Goal: Find specific page/section: Find specific page/section

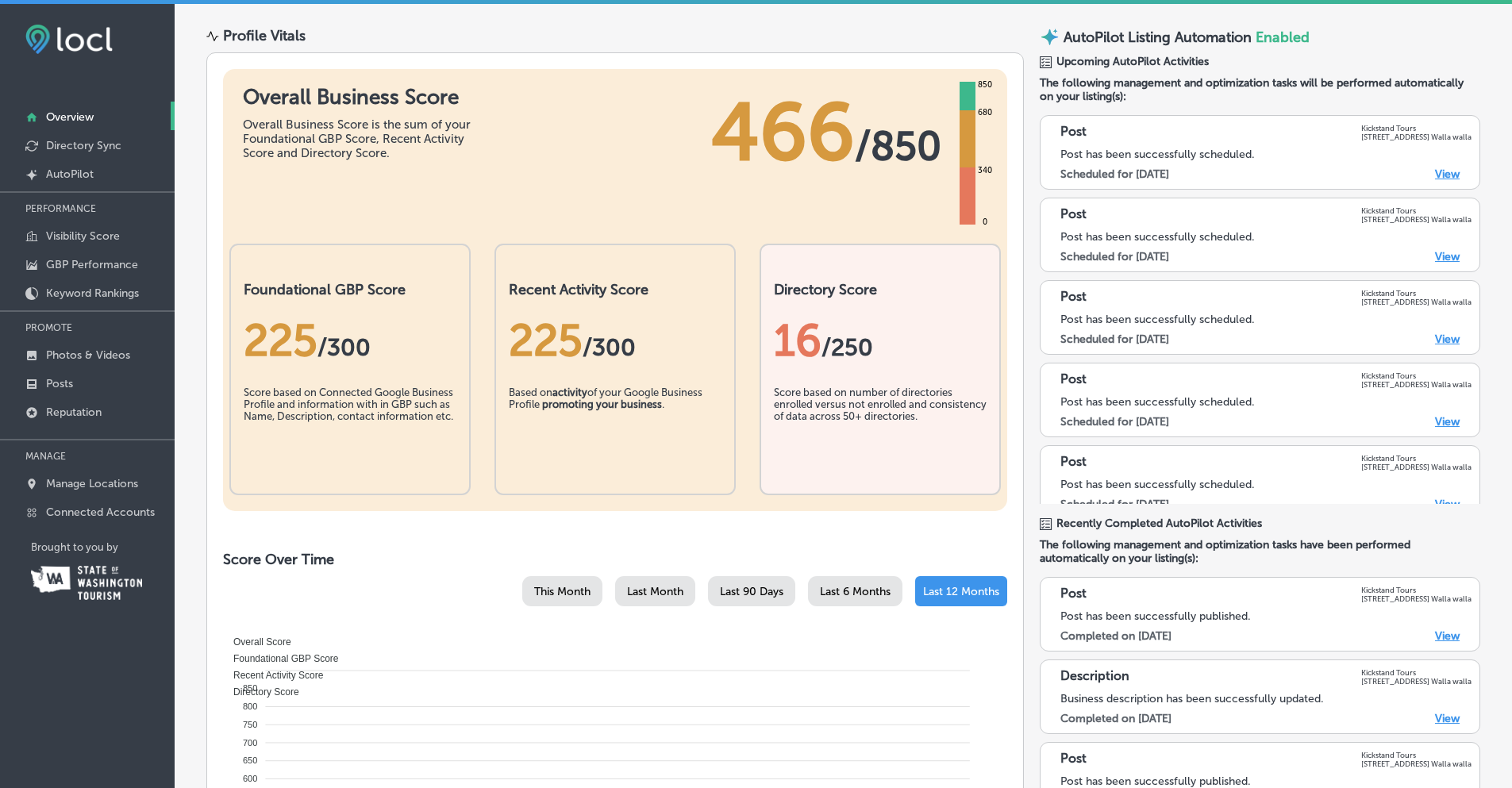
click at [56, 377] on p "Posts" at bounding box center [59, 384] width 27 height 14
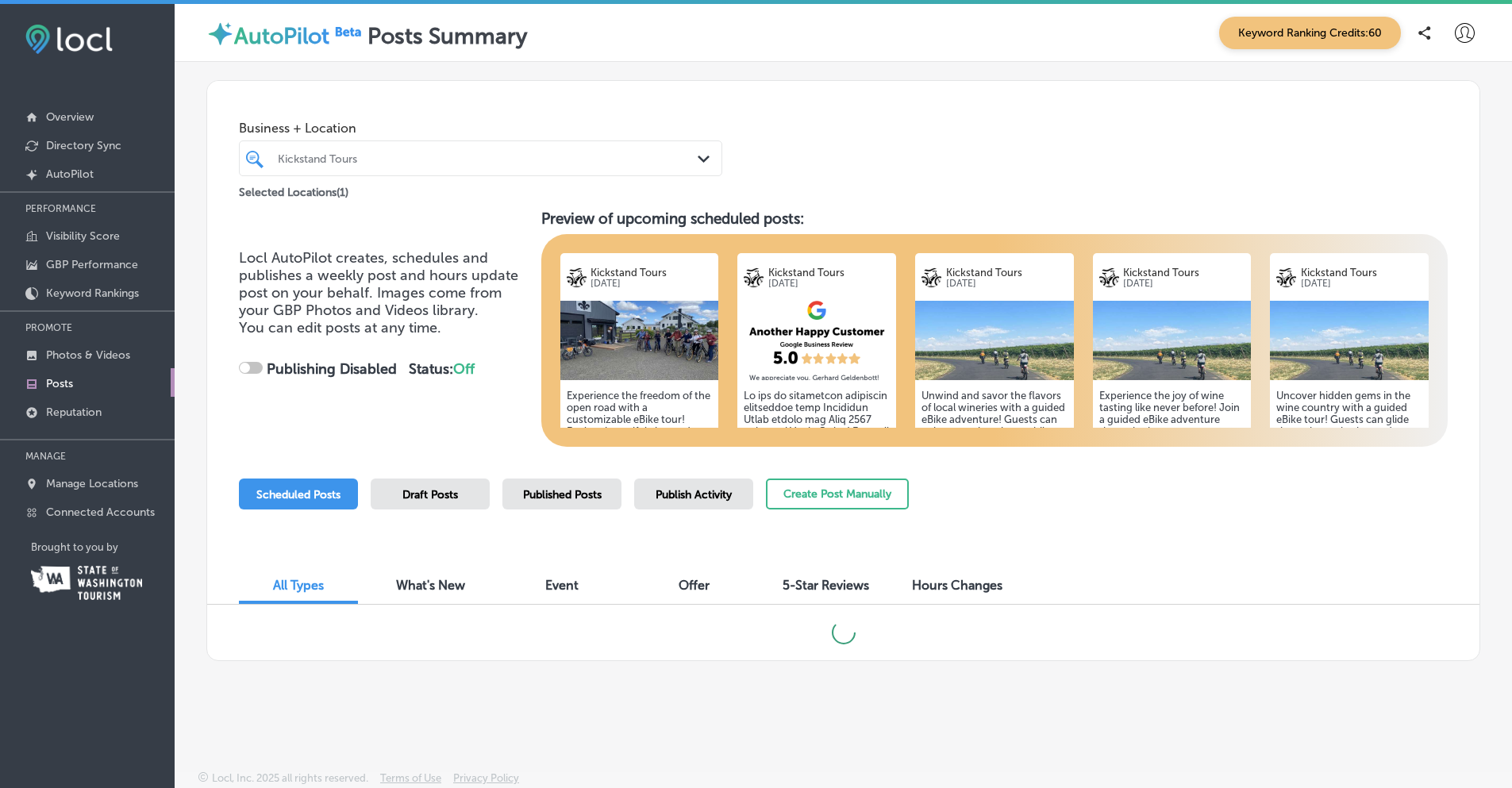
checkbox input "true"
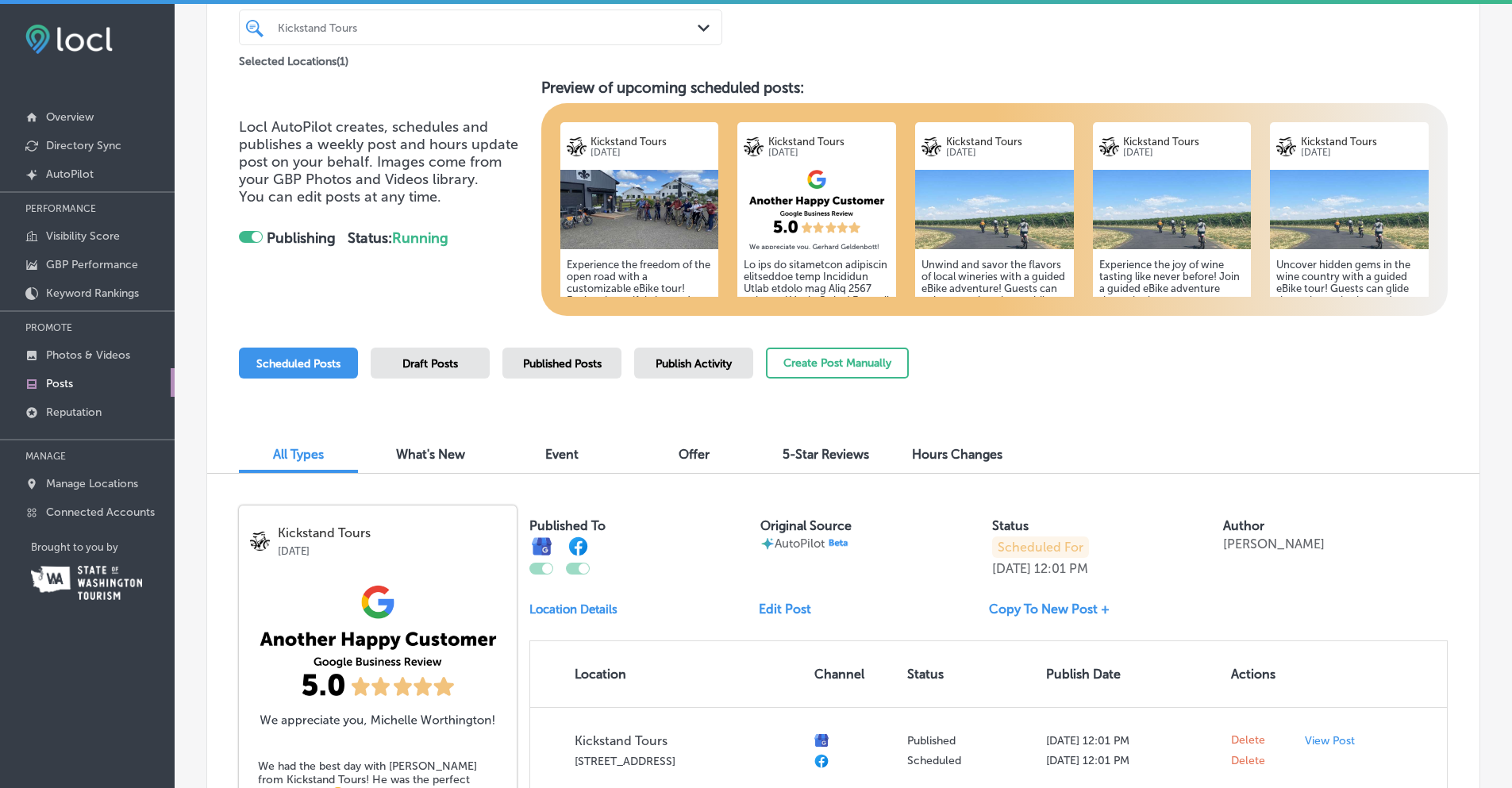
scroll to position [159, 0]
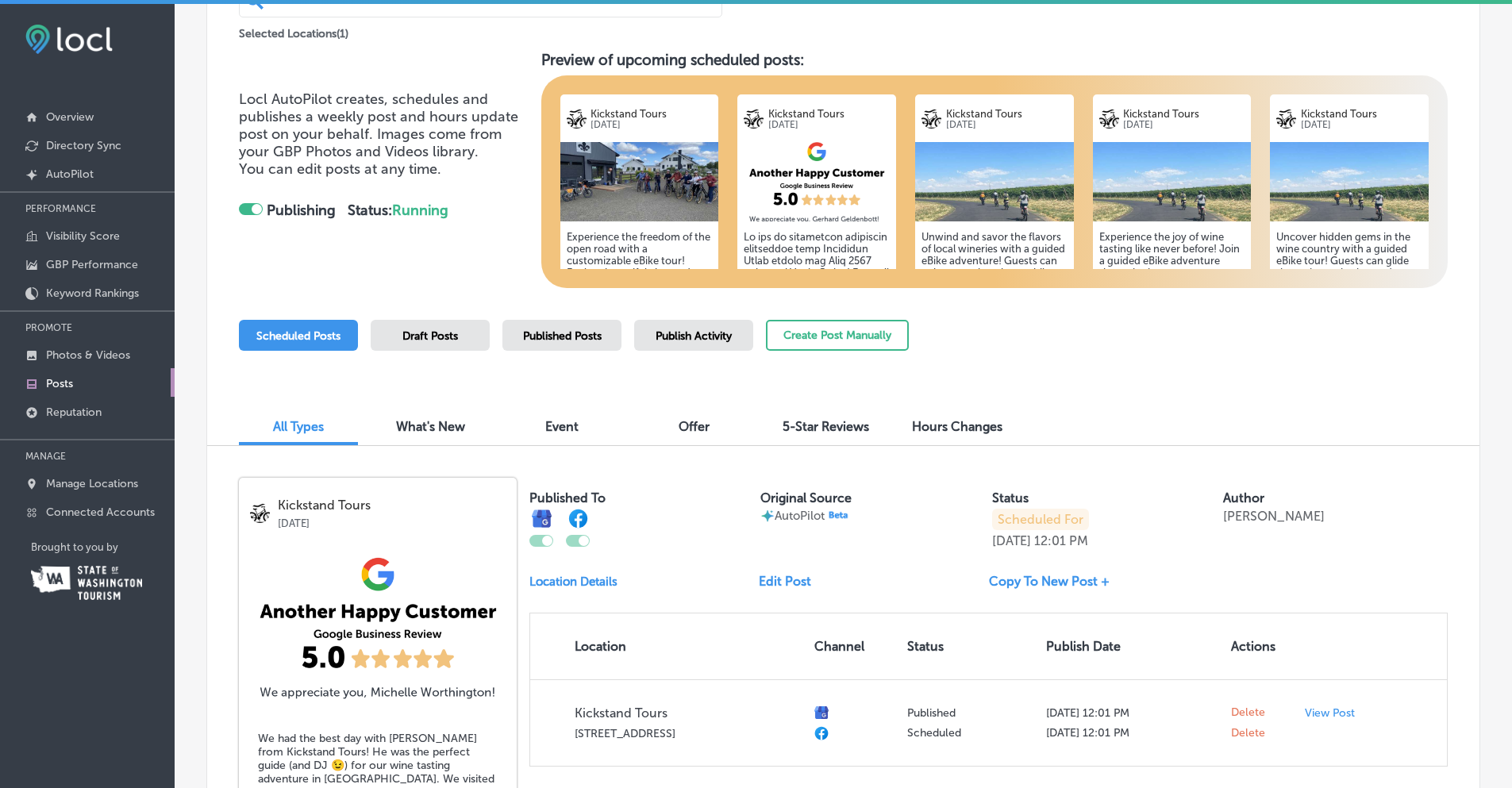
click at [807, 433] on span "5-Star Reviews" at bounding box center [826, 426] width 87 height 15
